Goal: Task Accomplishment & Management: Manage account settings

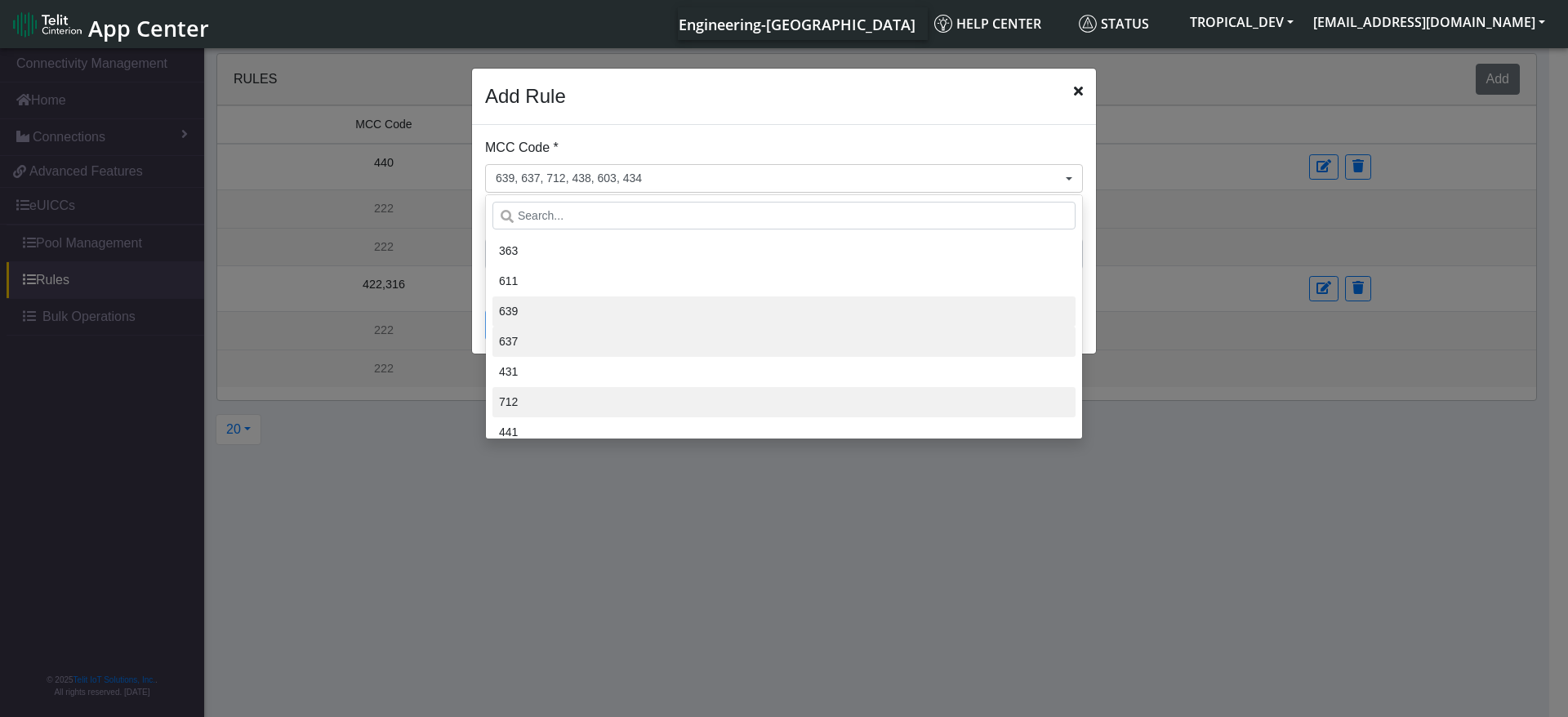
click at [1084, 81] on div "Add Rule" at bounding box center [784, 97] width 624 height 57
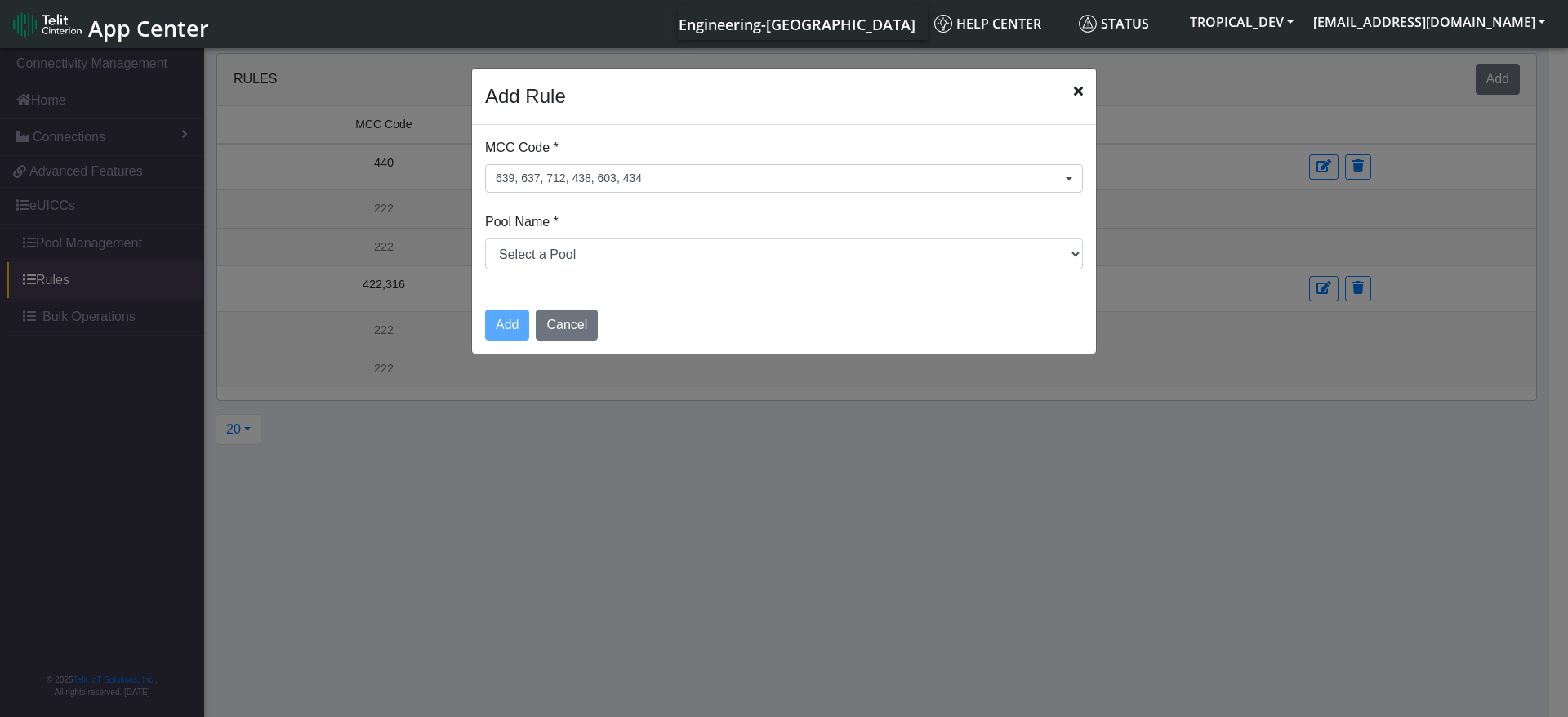
click at [1082, 81] on span "Close" at bounding box center [1079, 91] width 9 height 20
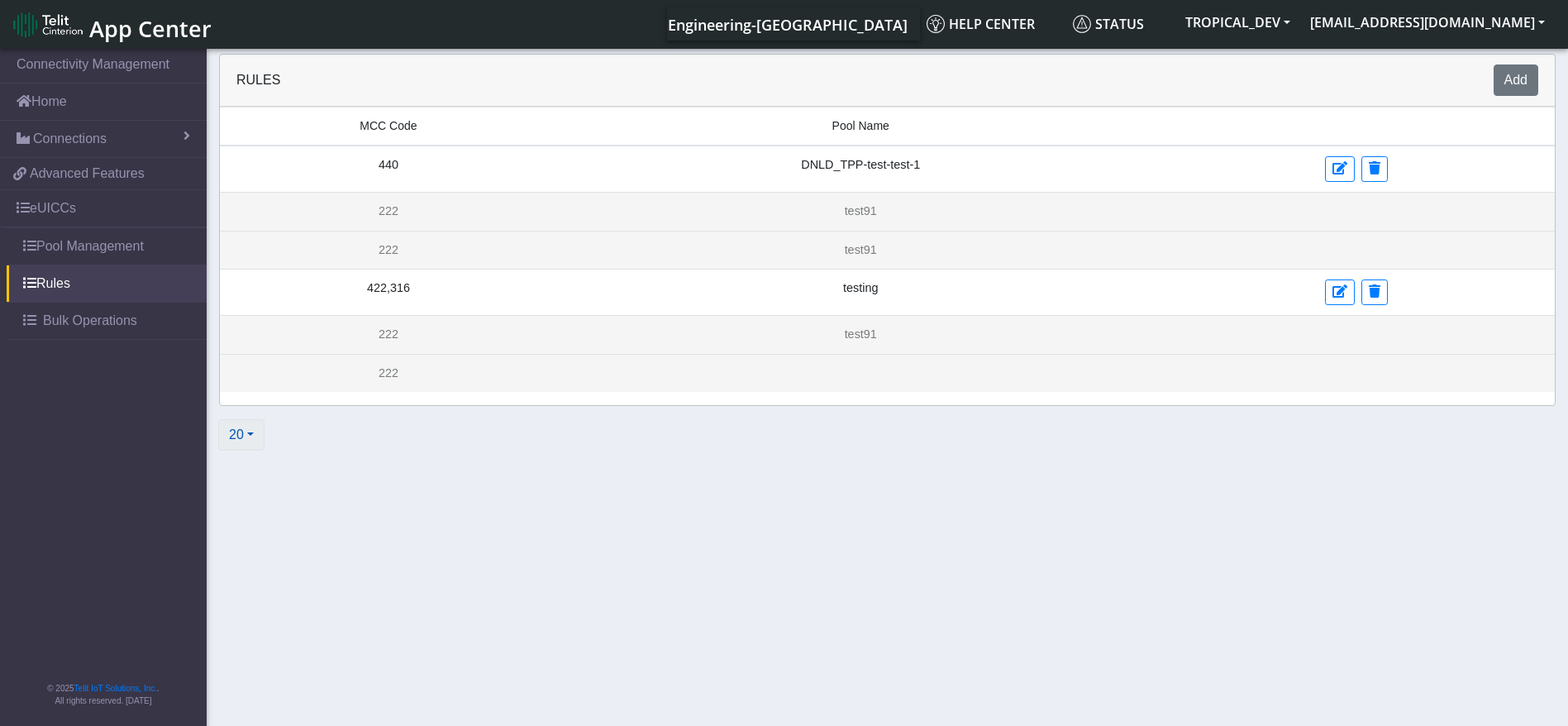
click at [238, 444] on button "20" at bounding box center [241, 434] width 46 height 32
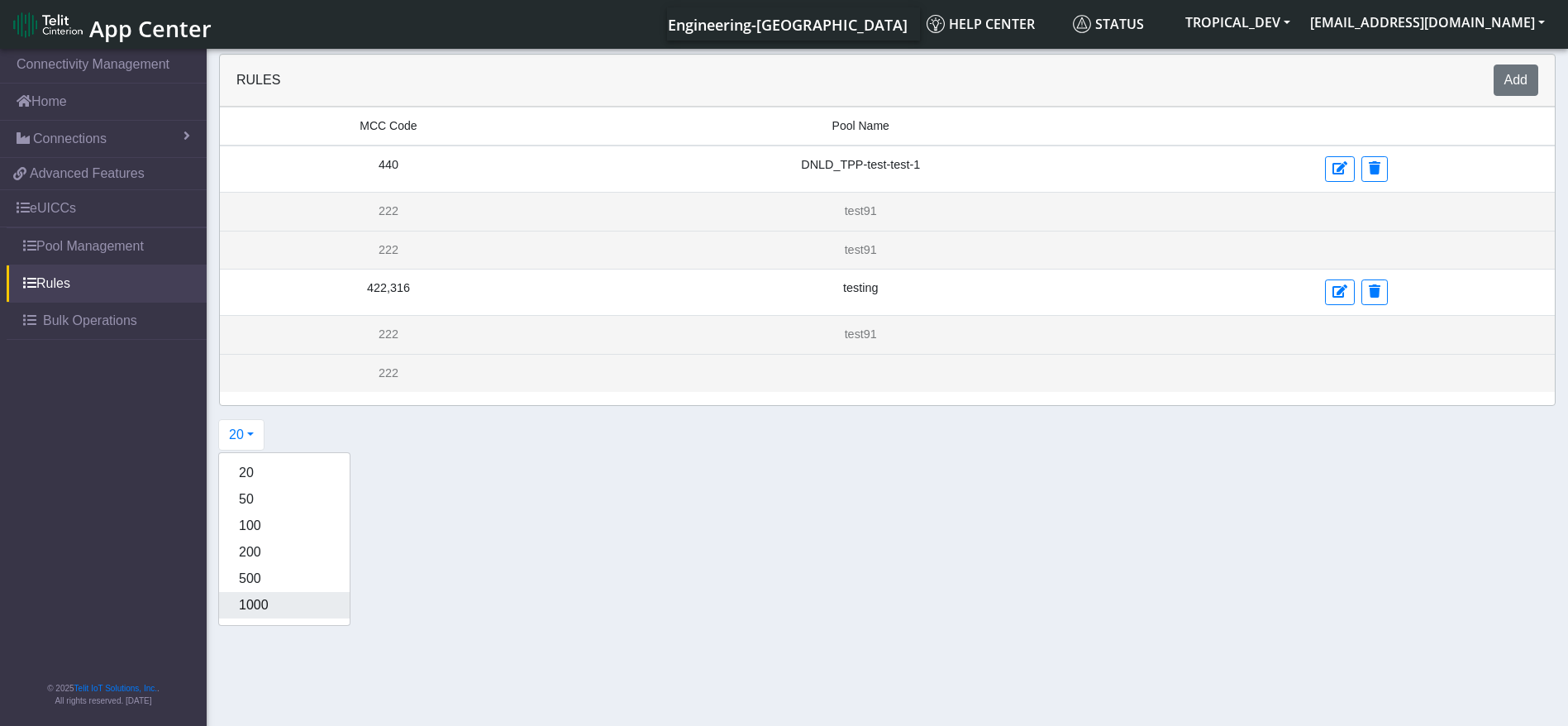
click at [248, 609] on button "1000" at bounding box center [284, 605] width 131 height 27
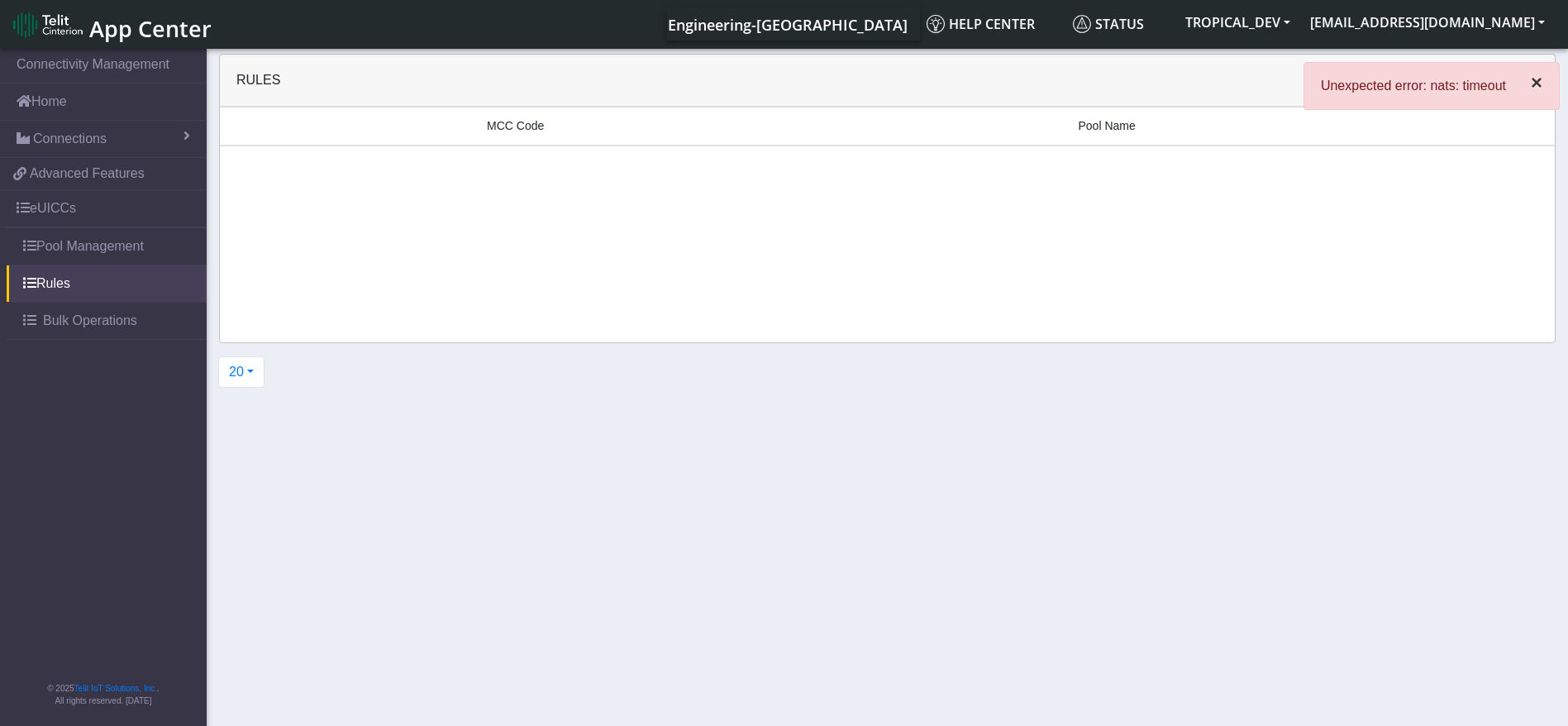
click at [1527, 89] on button "×" at bounding box center [1535, 82] width 45 height 39
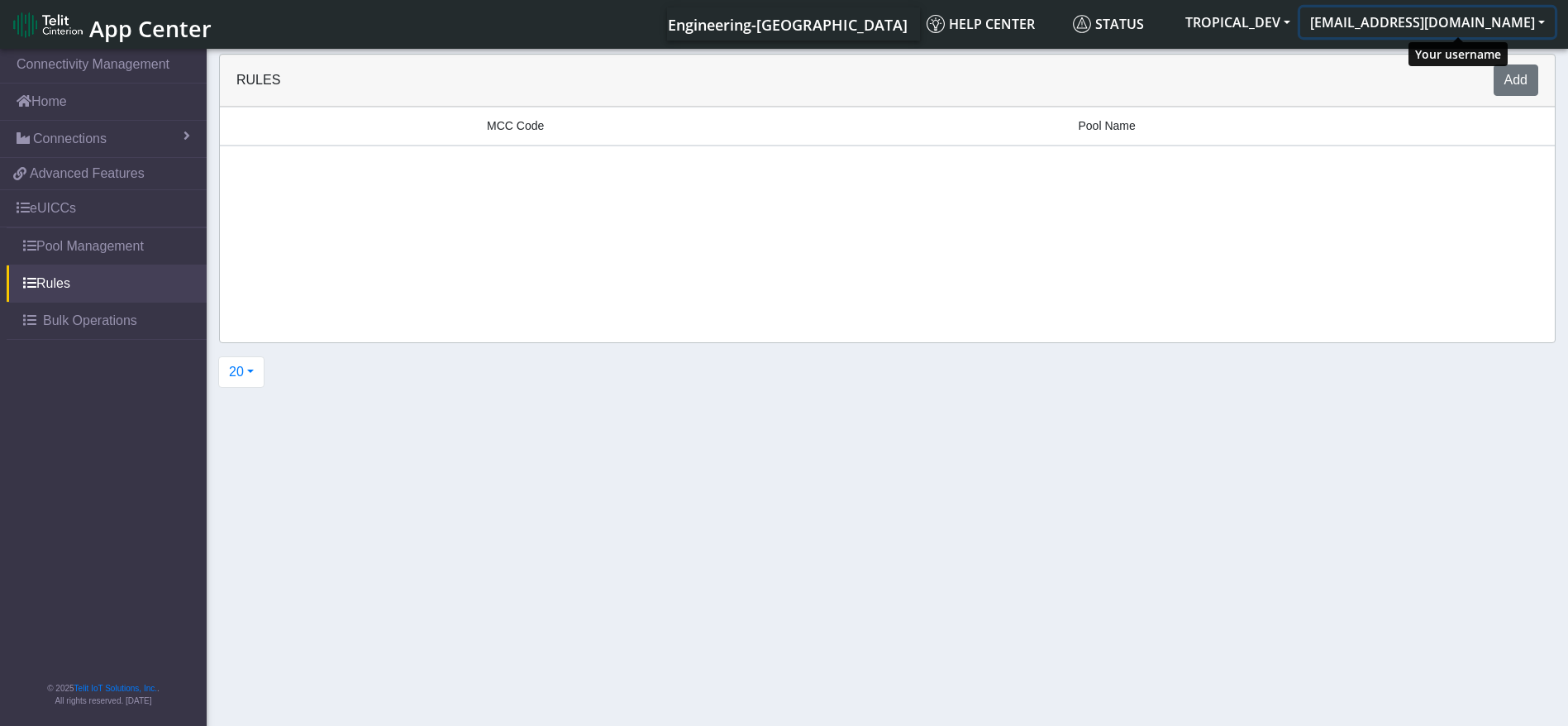
click at [1444, 31] on button "[EMAIL_ADDRESS][DOMAIN_NAME]" at bounding box center [1427, 22] width 254 height 30
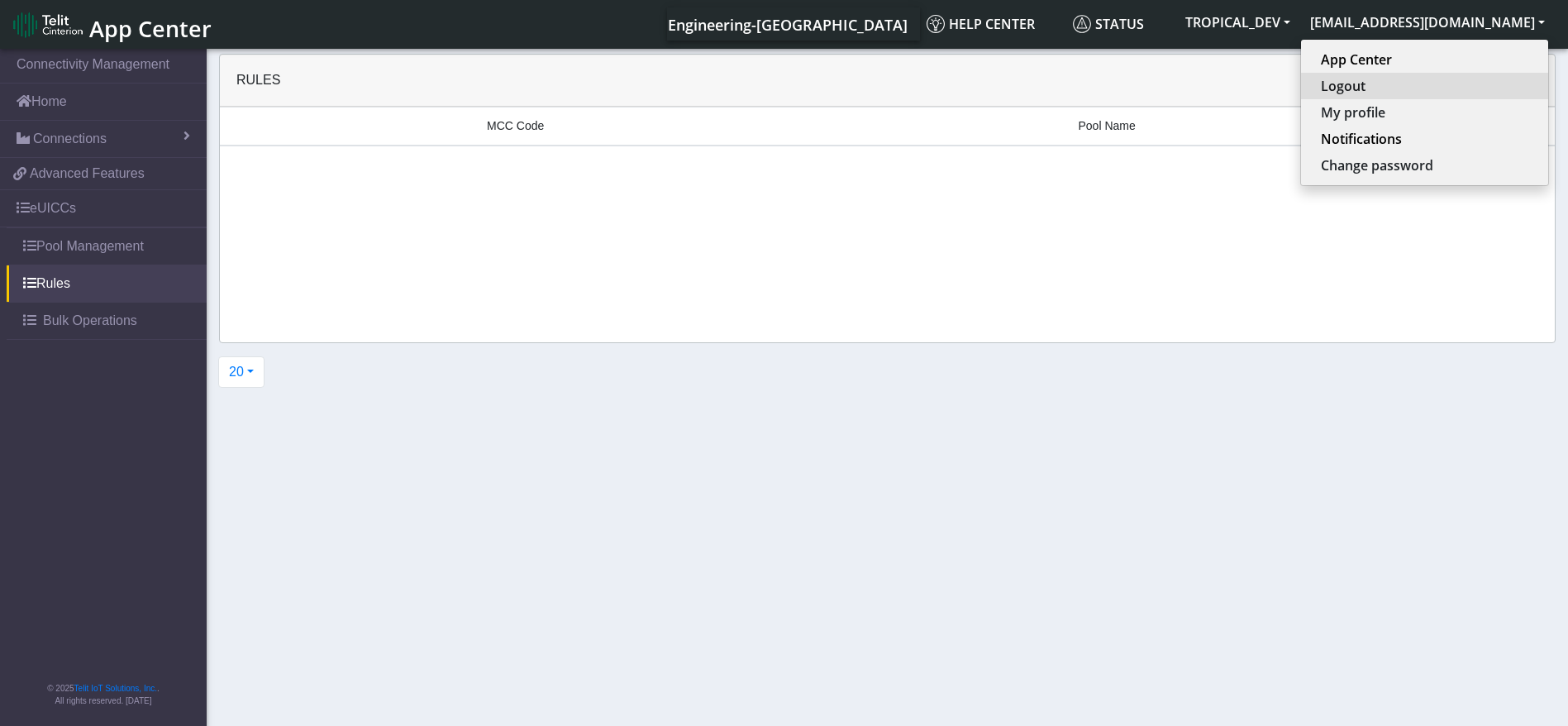
click at [1410, 88] on button "Logout" at bounding box center [1424, 86] width 247 height 27
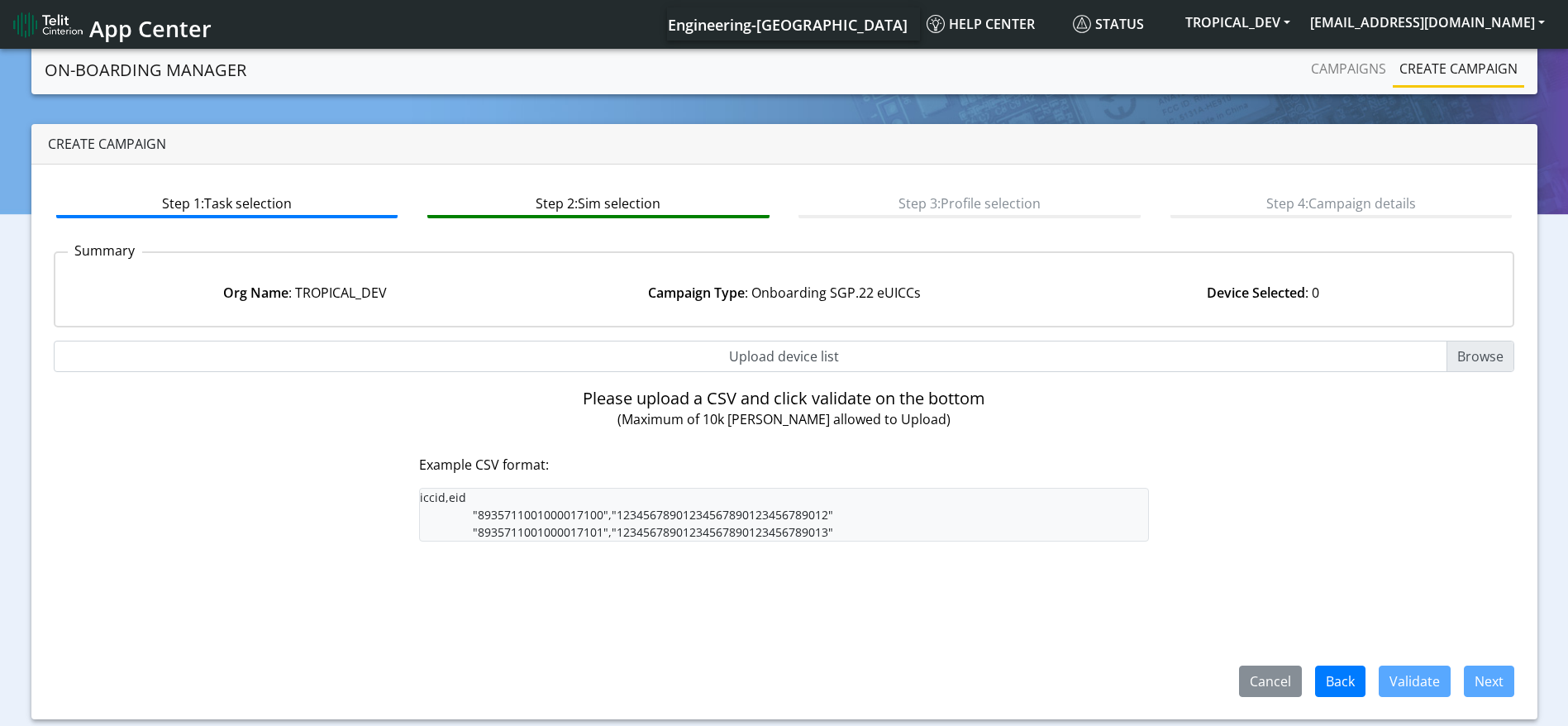
click at [151, 27] on span "App Center" at bounding box center [150, 29] width 122 height 31
